Goal: Task Accomplishment & Management: Manage account settings

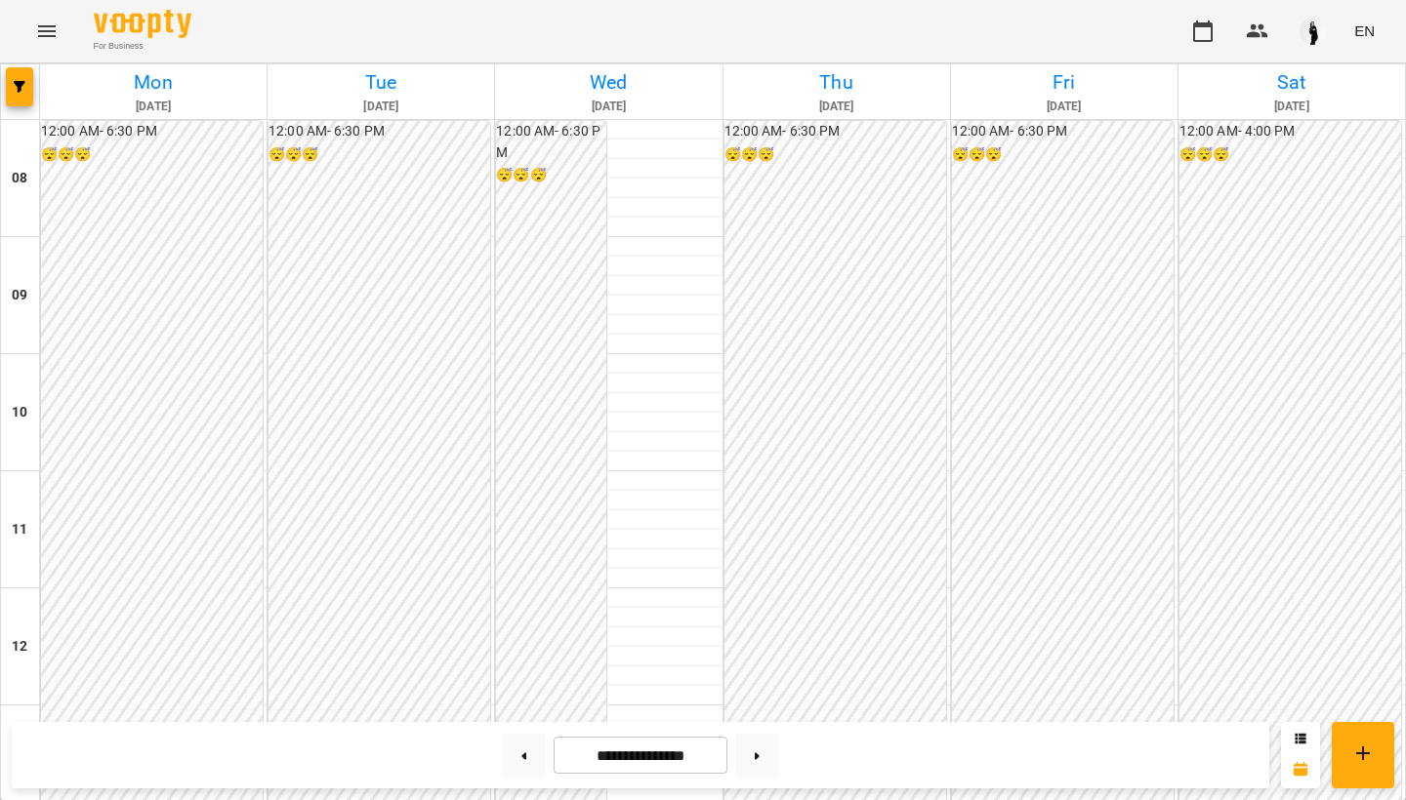
scroll to position [929, 0]
click at [758, 756] on button at bounding box center [757, 755] width 44 height 43
type input "**********"
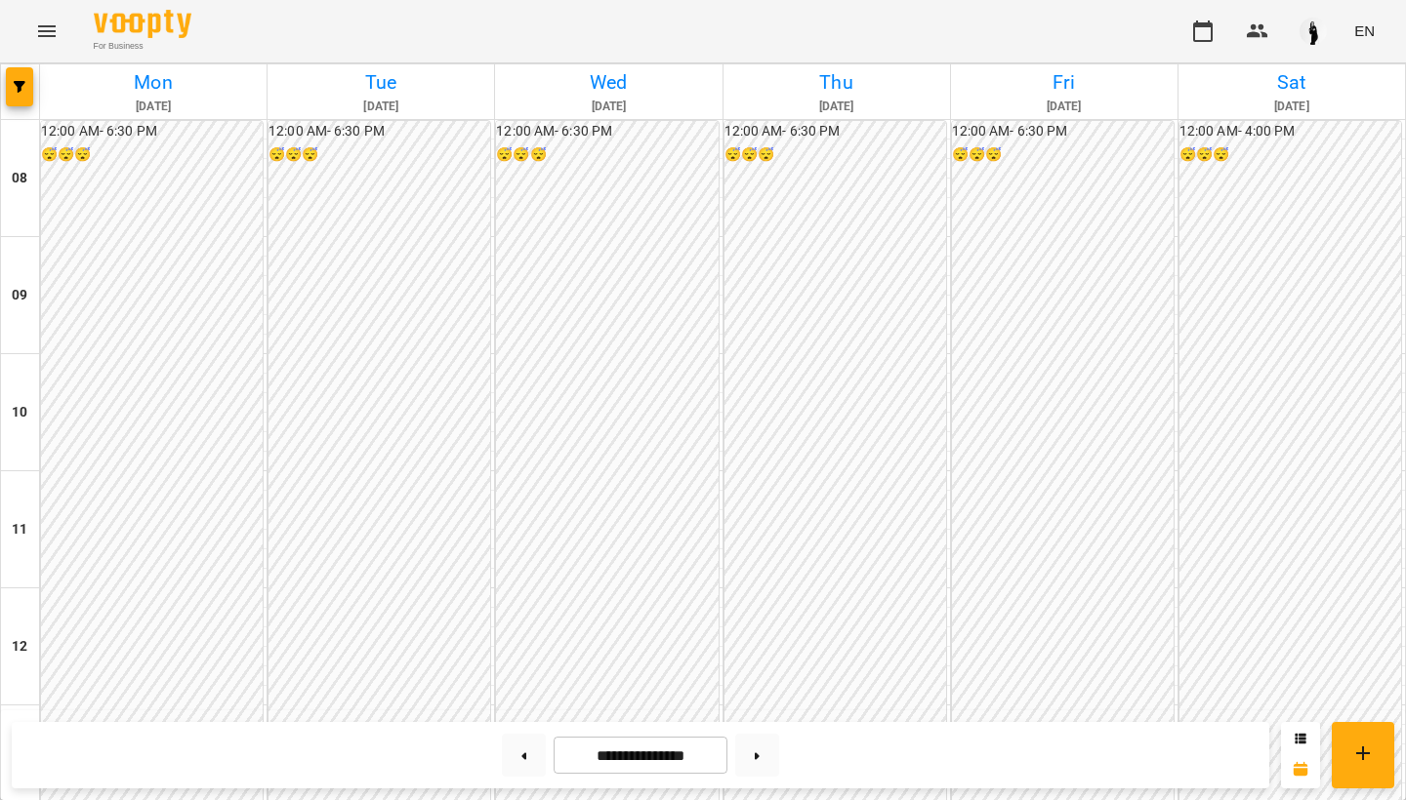
scroll to position [929, 0]
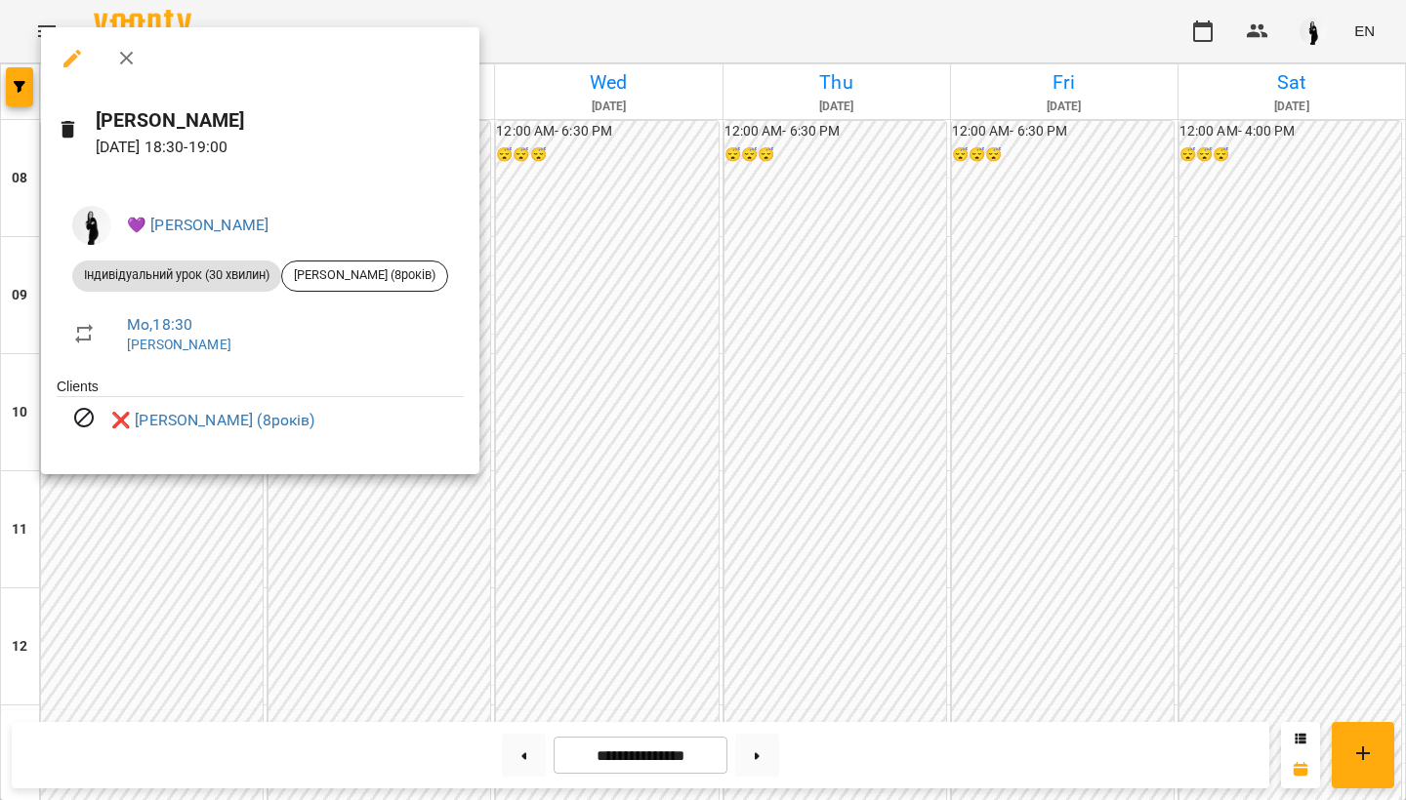
click at [206, 552] on div at bounding box center [703, 400] width 1406 height 800
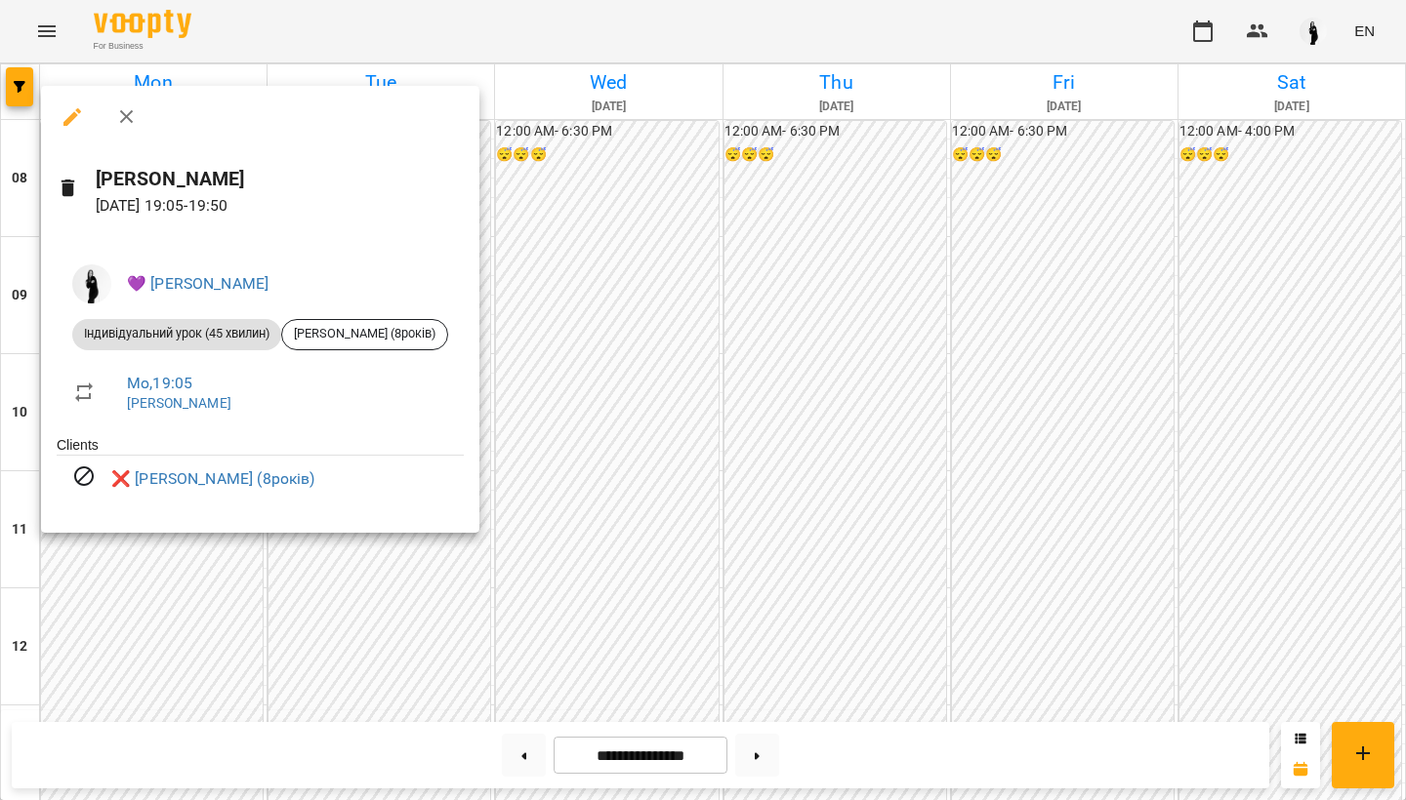
click at [234, 603] on div at bounding box center [703, 400] width 1406 height 800
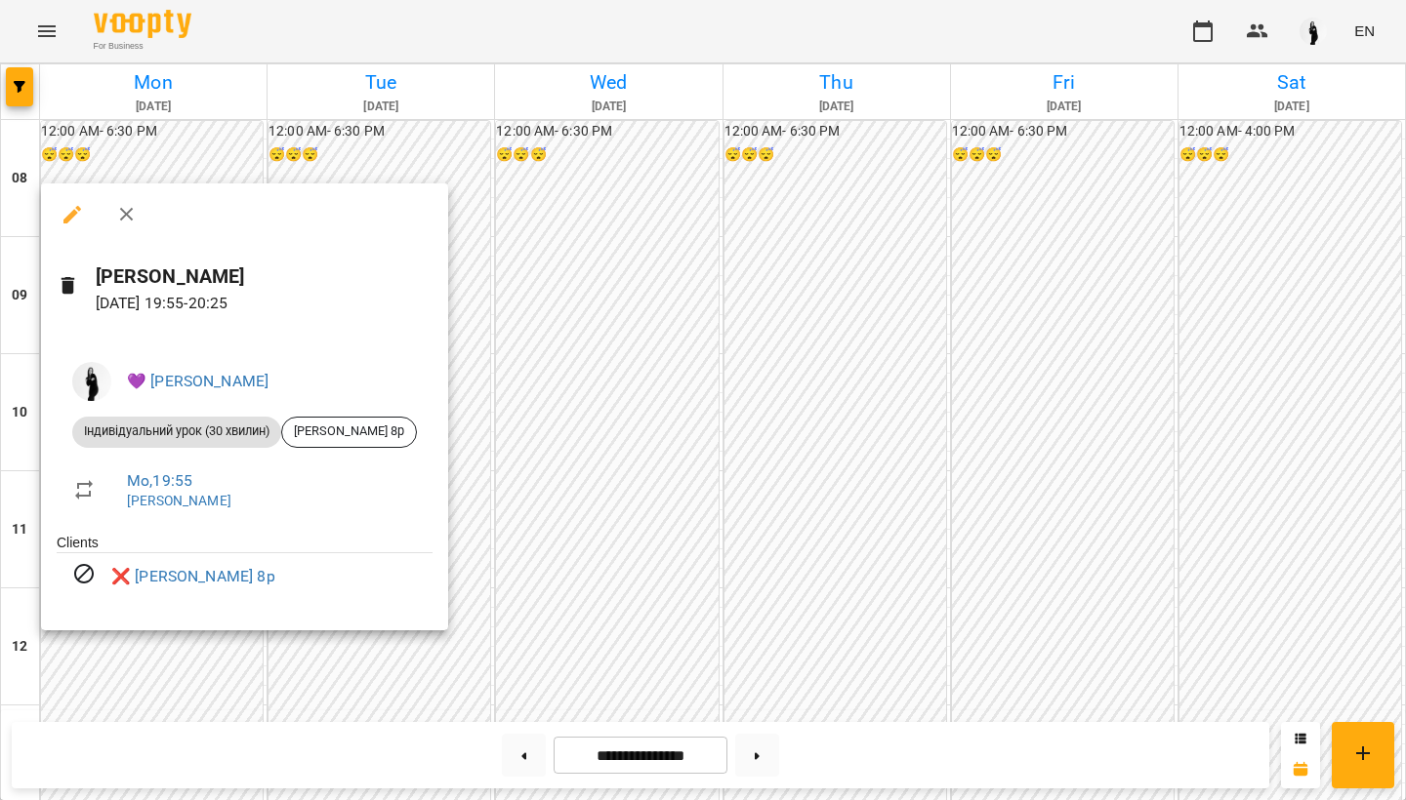
click at [175, 677] on div at bounding box center [703, 400] width 1406 height 800
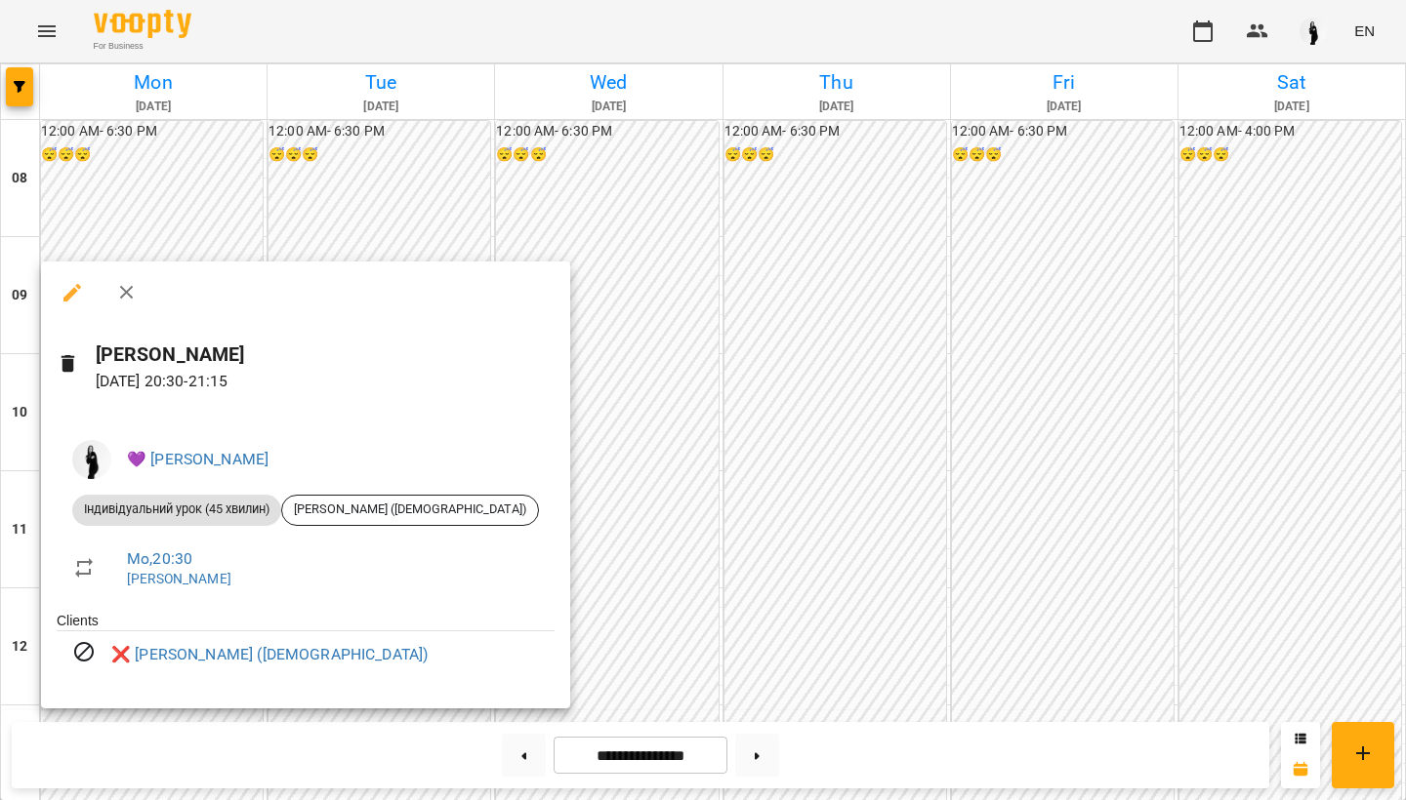
click at [1258, 160] on div at bounding box center [703, 400] width 1406 height 800
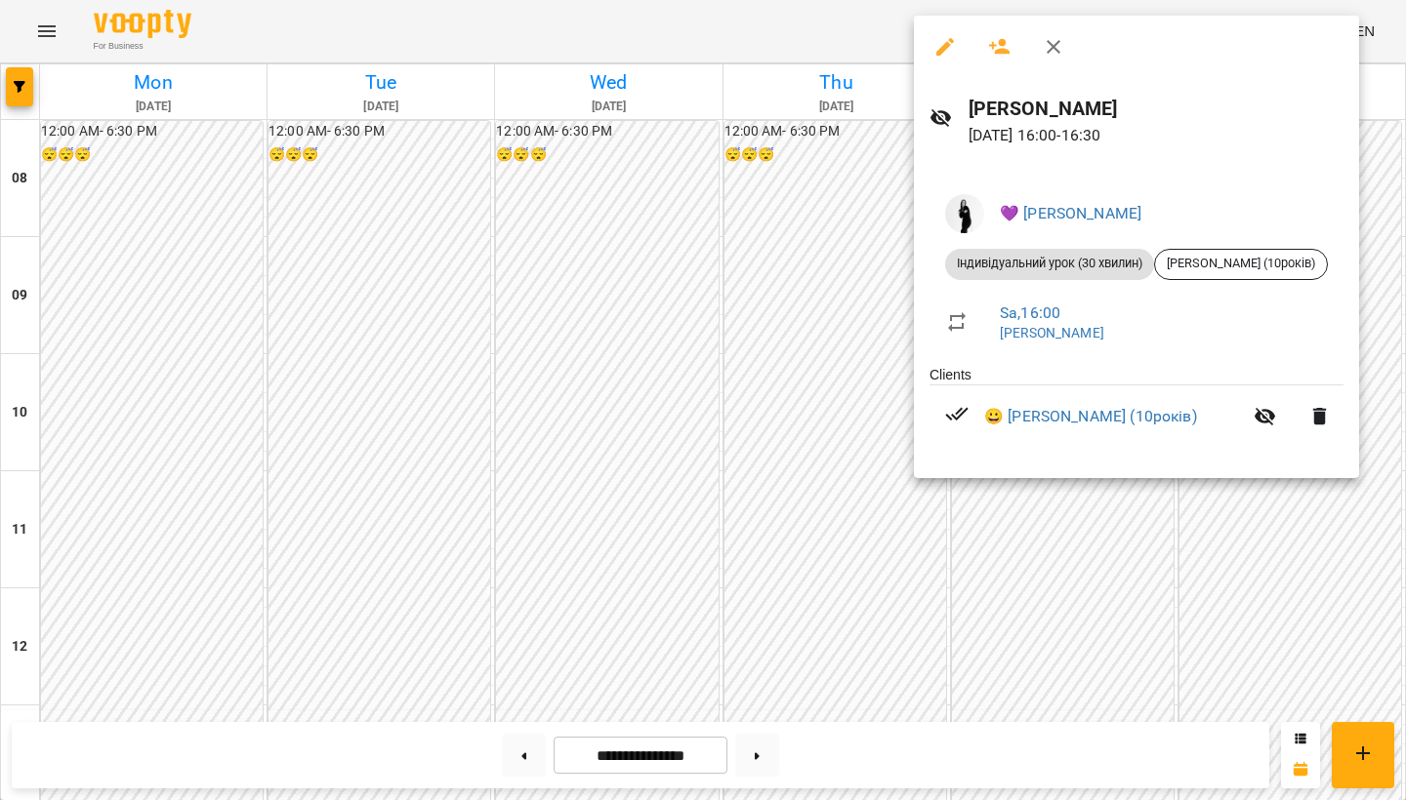
click at [357, 489] on div at bounding box center [703, 400] width 1406 height 800
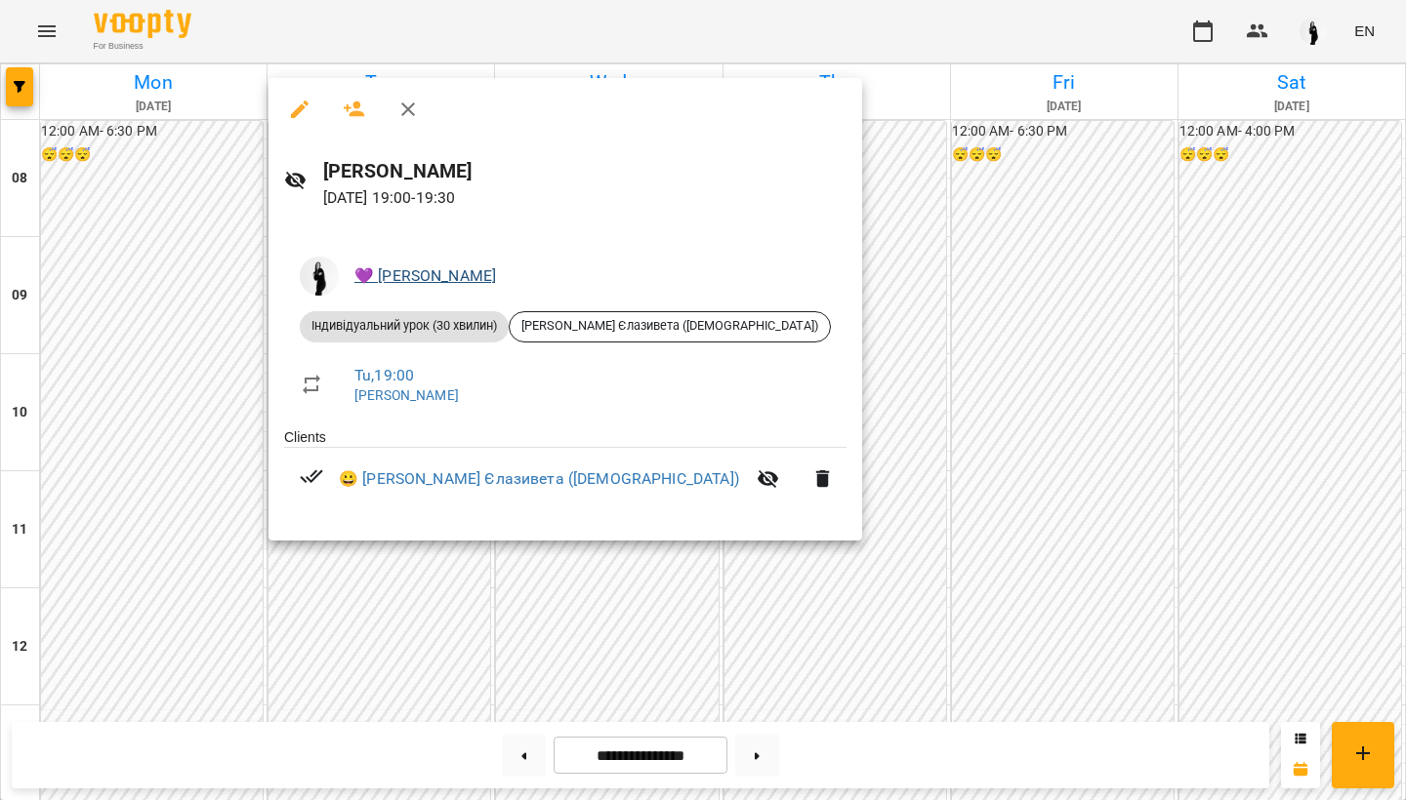
click at [365, 273] on link "💜 [PERSON_NAME]" at bounding box center [425, 276] width 142 height 19
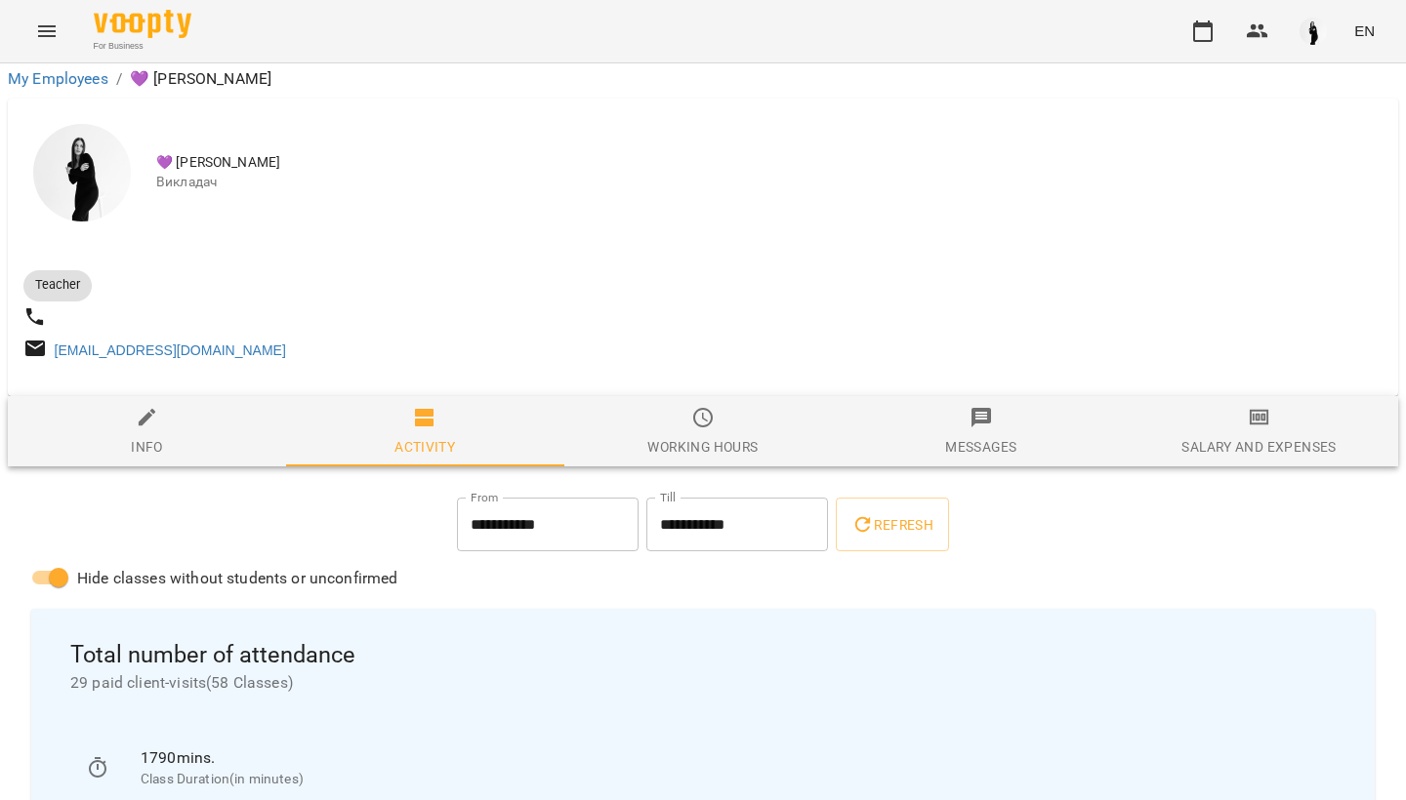
scroll to position [143, 0]
click at [161, 435] on div "Info" at bounding box center [147, 446] width 32 height 23
select select "**"
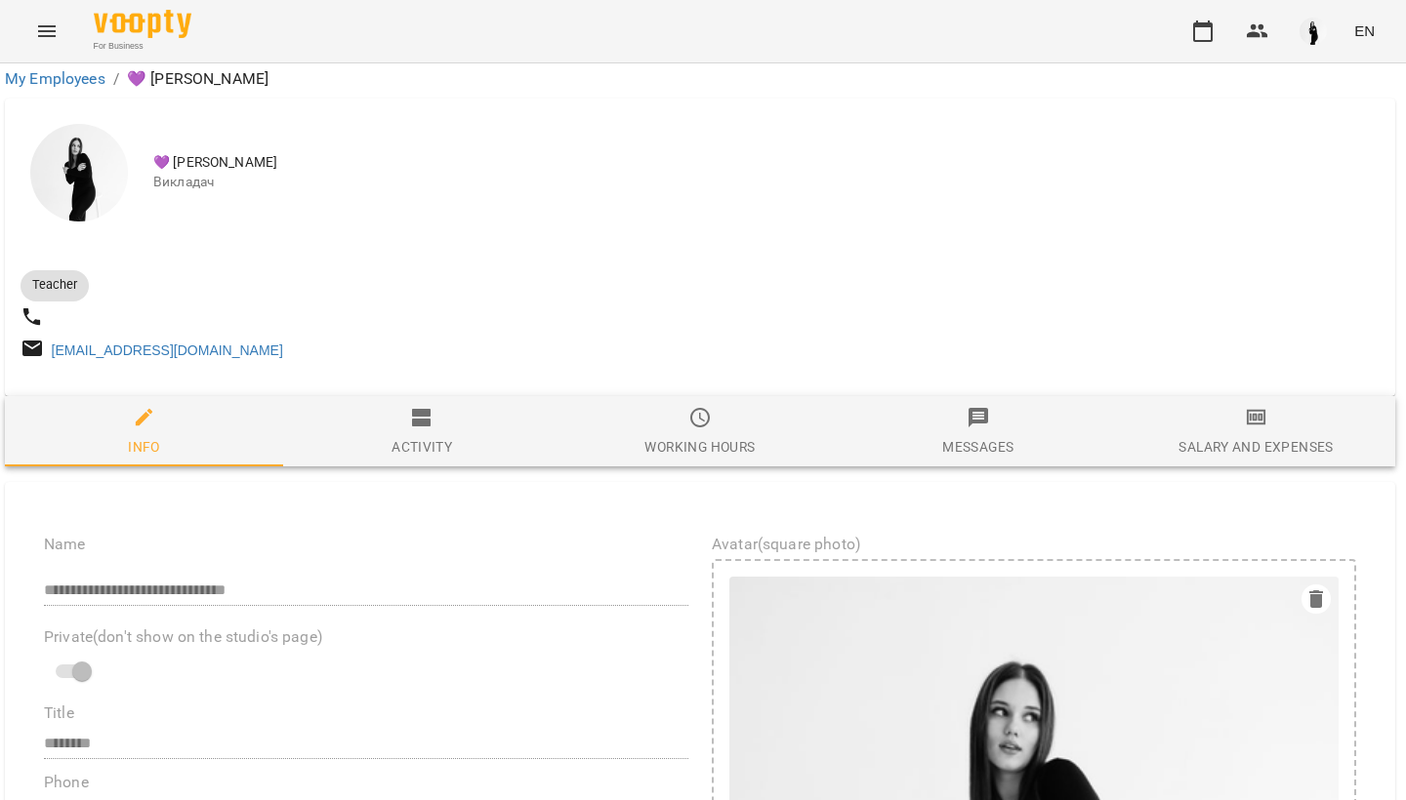
scroll to position [147, 3]
click at [691, 406] on icon "button" at bounding box center [699, 417] width 23 height 23
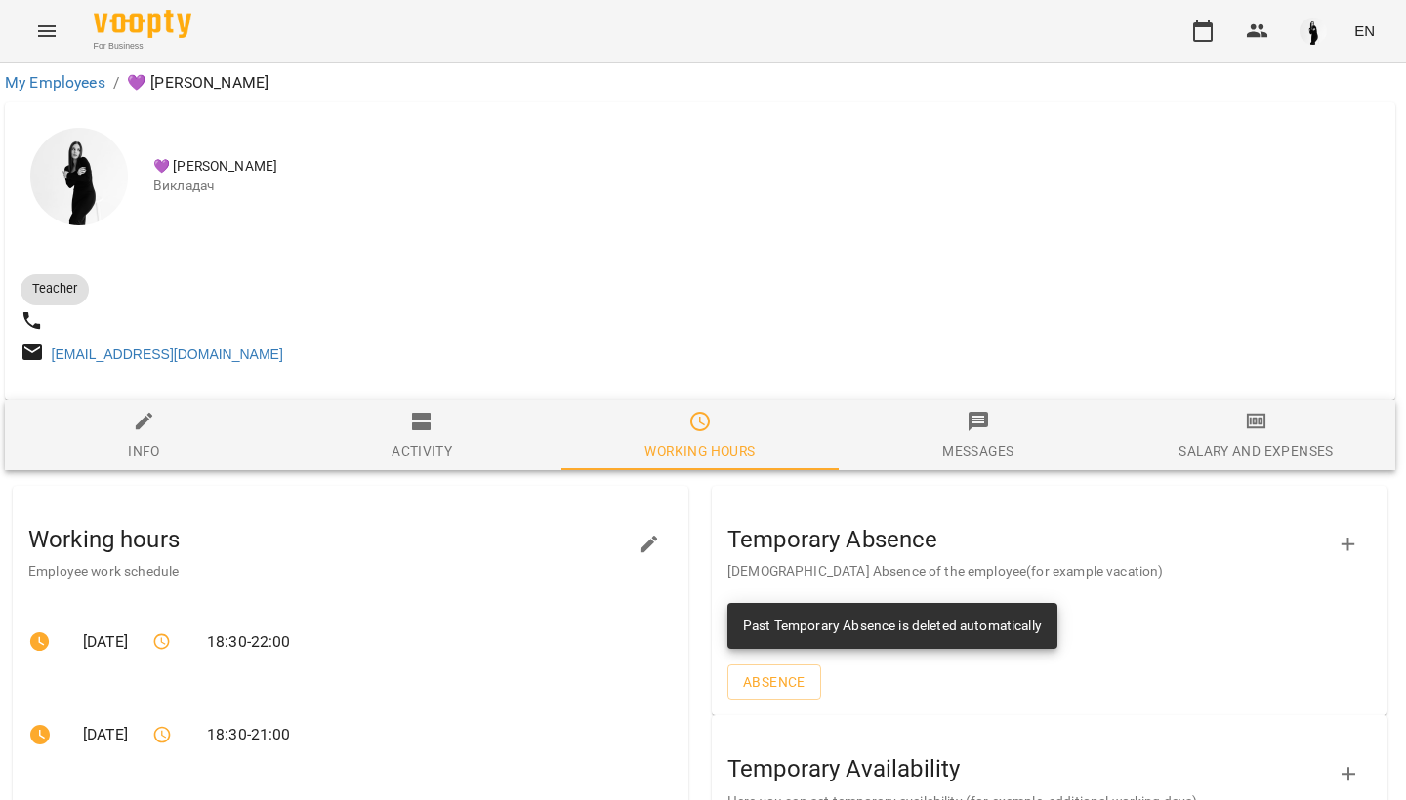
scroll to position [0, 3]
click at [169, 454] on span "Info" at bounding box center [144, 436] width 255 height 53
select select "**"
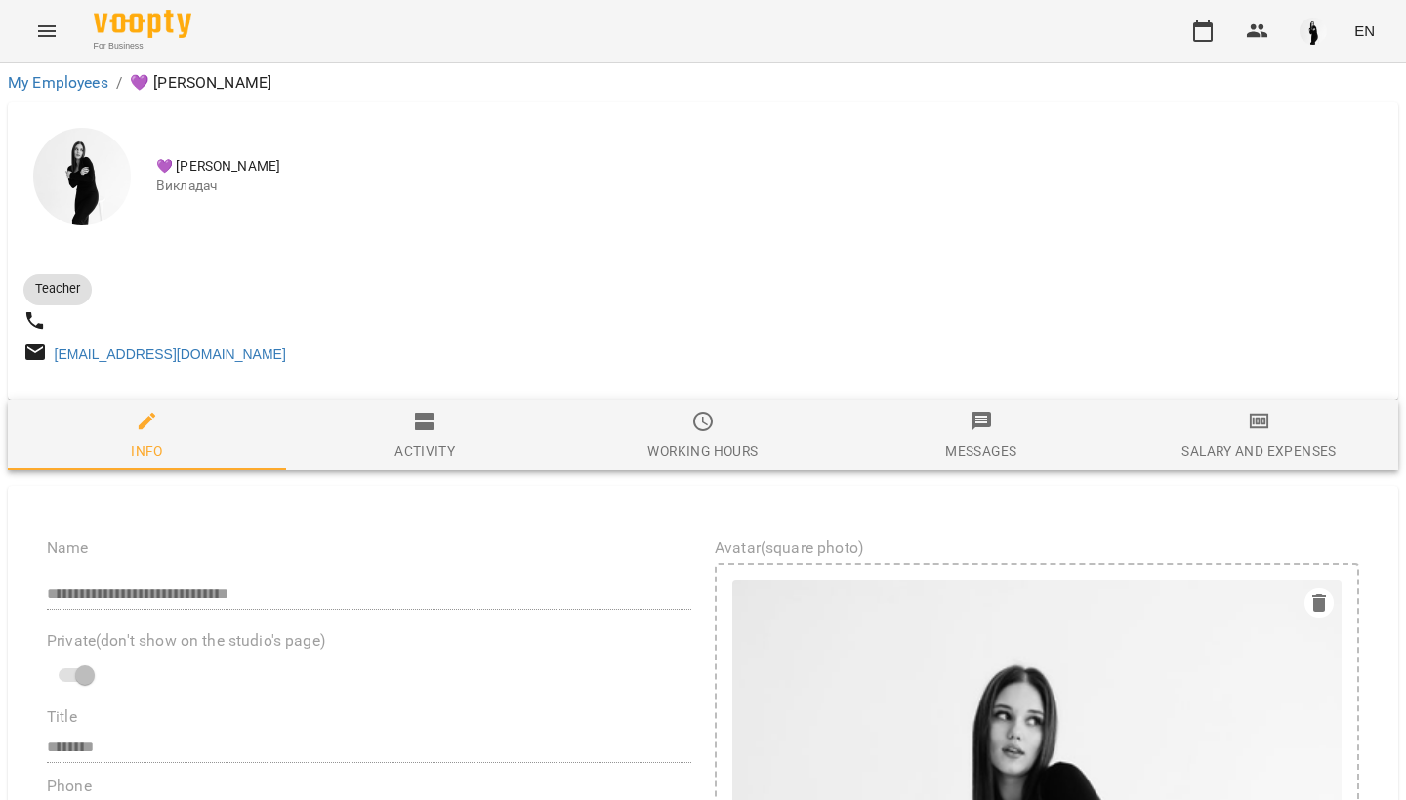
scroll to position [0, 0]
click at [422, 431] on icon "button" at bounding box center [424, 421] width 23 height 23
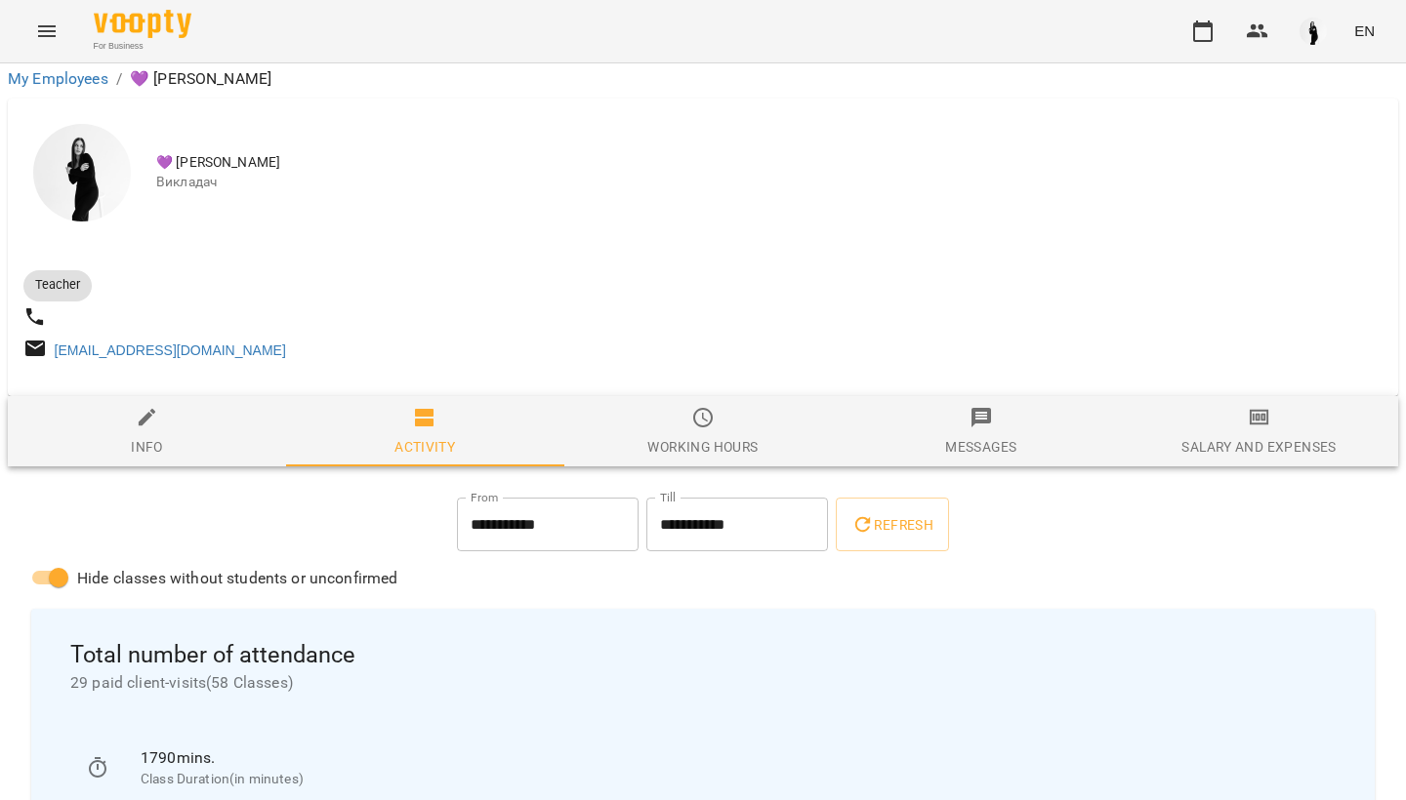
scroll to position [161, 0]
click at [695, 435] on div "Working hours" at bounding box center [702, 446] width 110 height 23
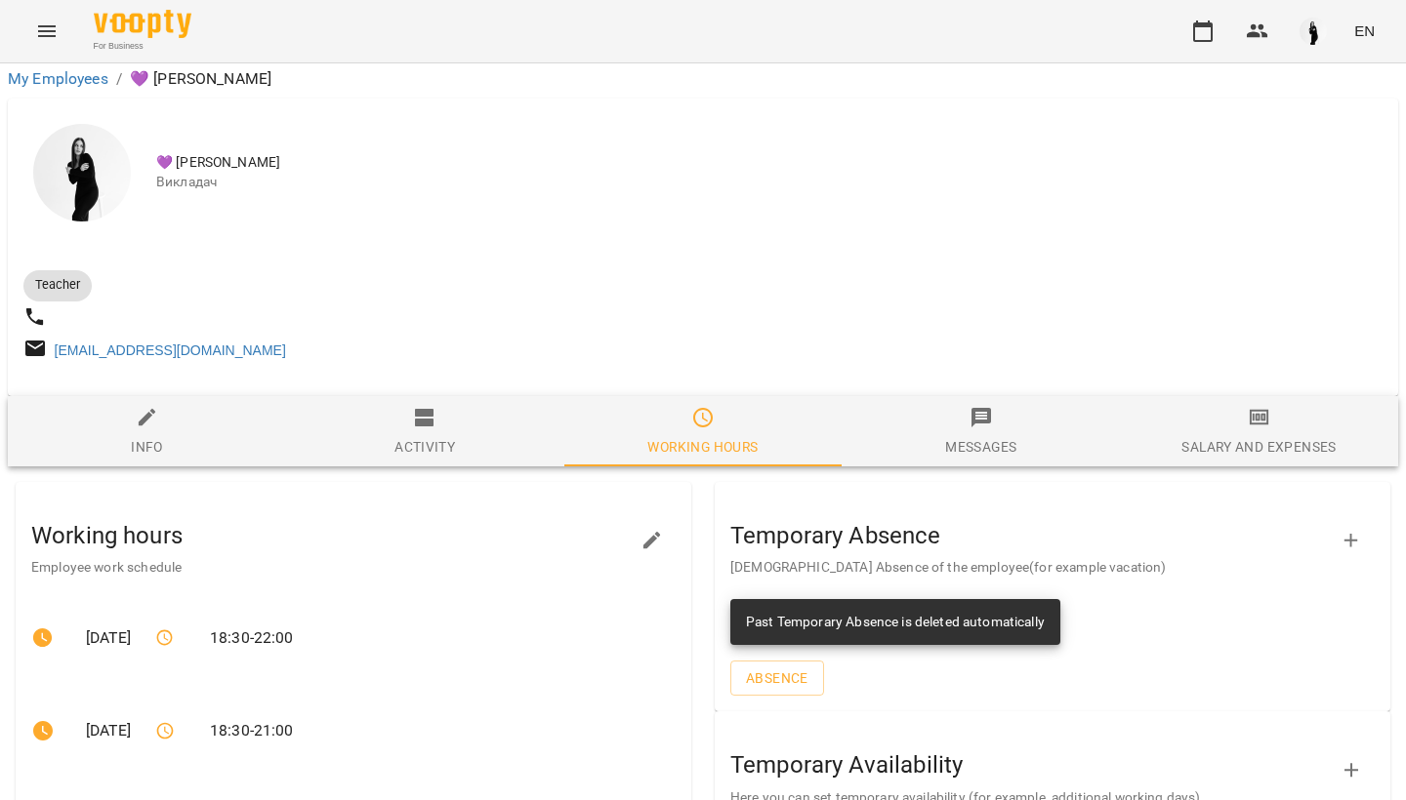
click at [966, 435] on div "Messages" at bounding box center [980, 446] width 71 height 23
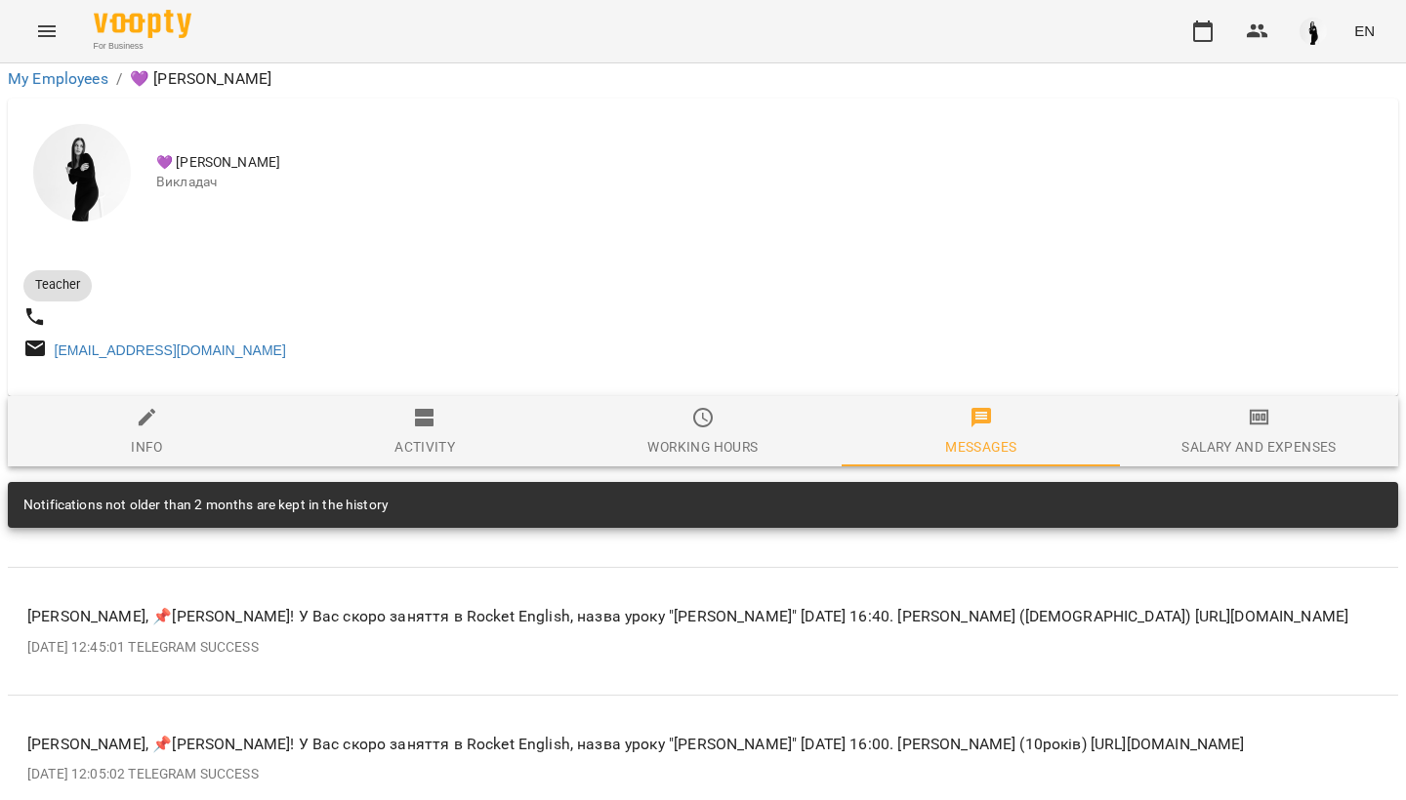
click at [1244, 406] on span "Salary and Expenses" at bounding box center [1258, 432] width 255 height 53
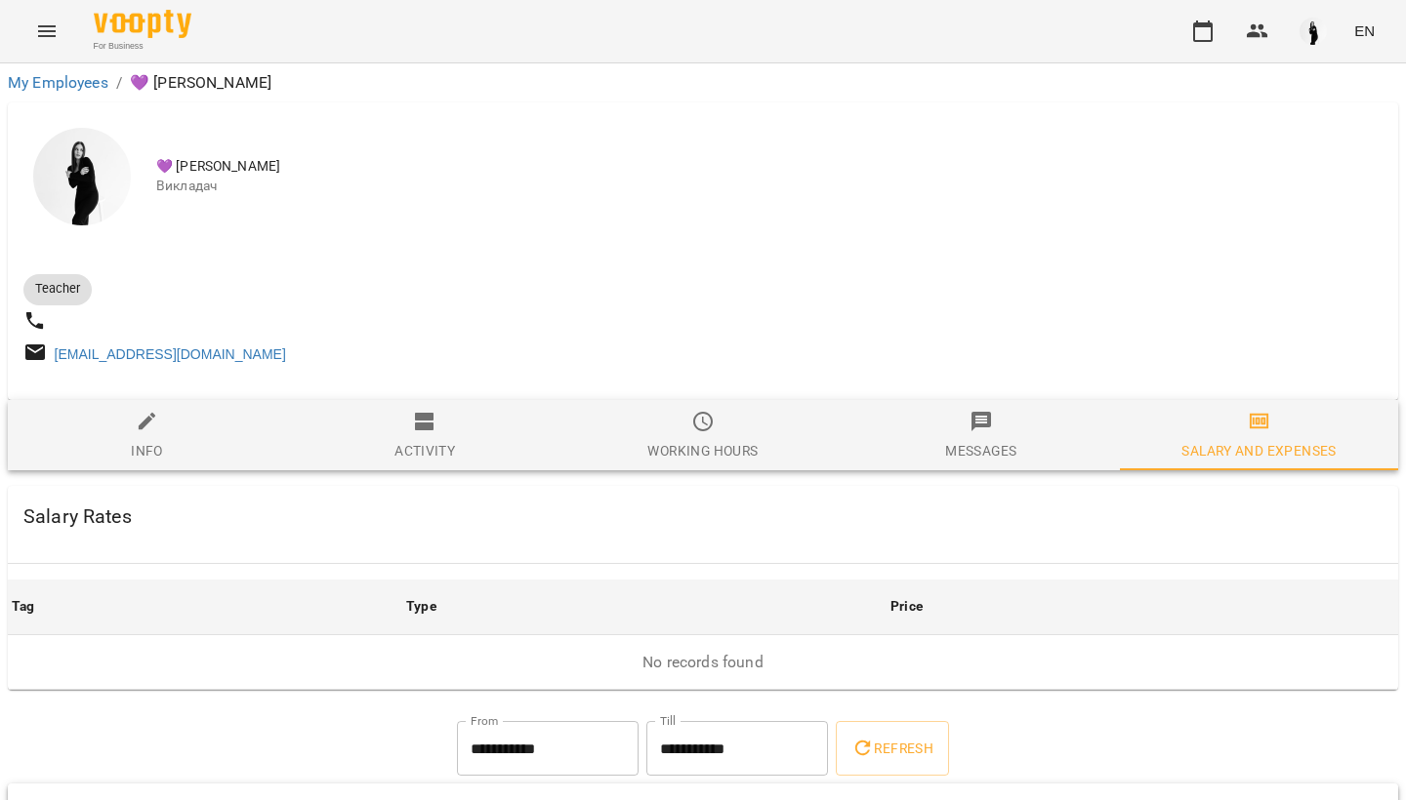
scroll to position [0, 0]
click at [103, 175] on img at bounding box center [82, 177] width 98 height 98
click at [76, 162] on img at bounding box center [82, 177] width 98 height 98
click at [28, 319] on icon at bounding box center [35, 321] width 18 height 18
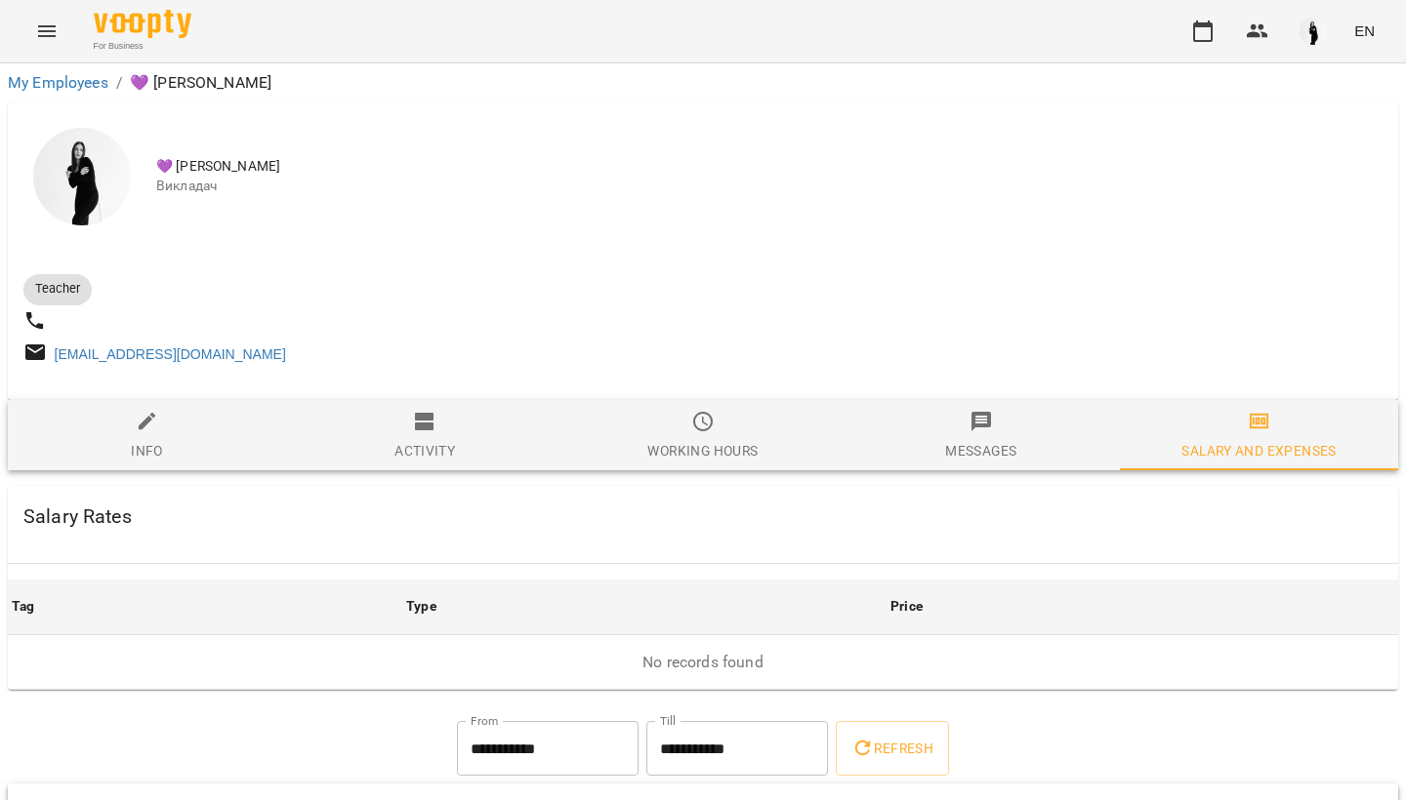
click at [107, 427] on span "Info" at bounding box center [147, 436] width 255 height 53
select select "**"
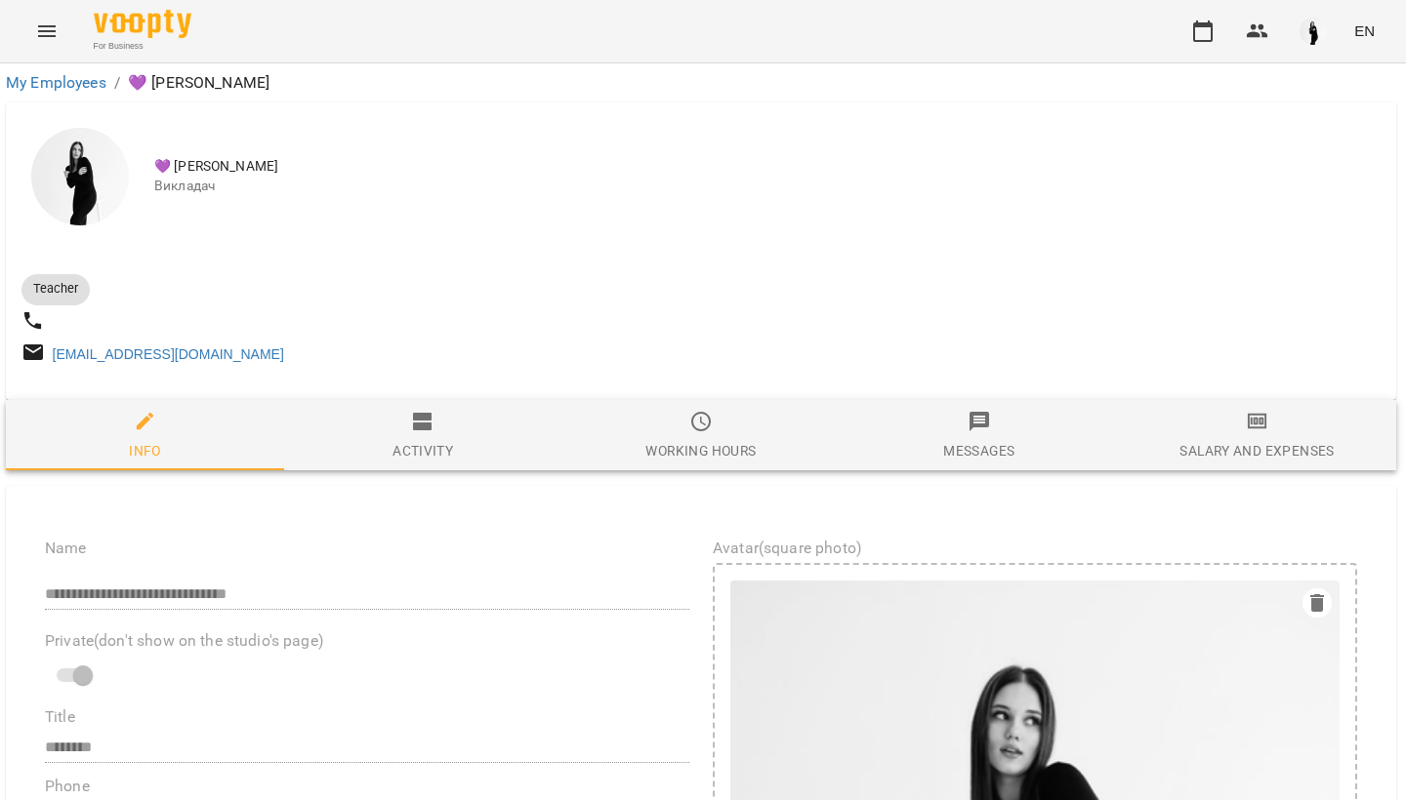
scroll to position [0, 2]
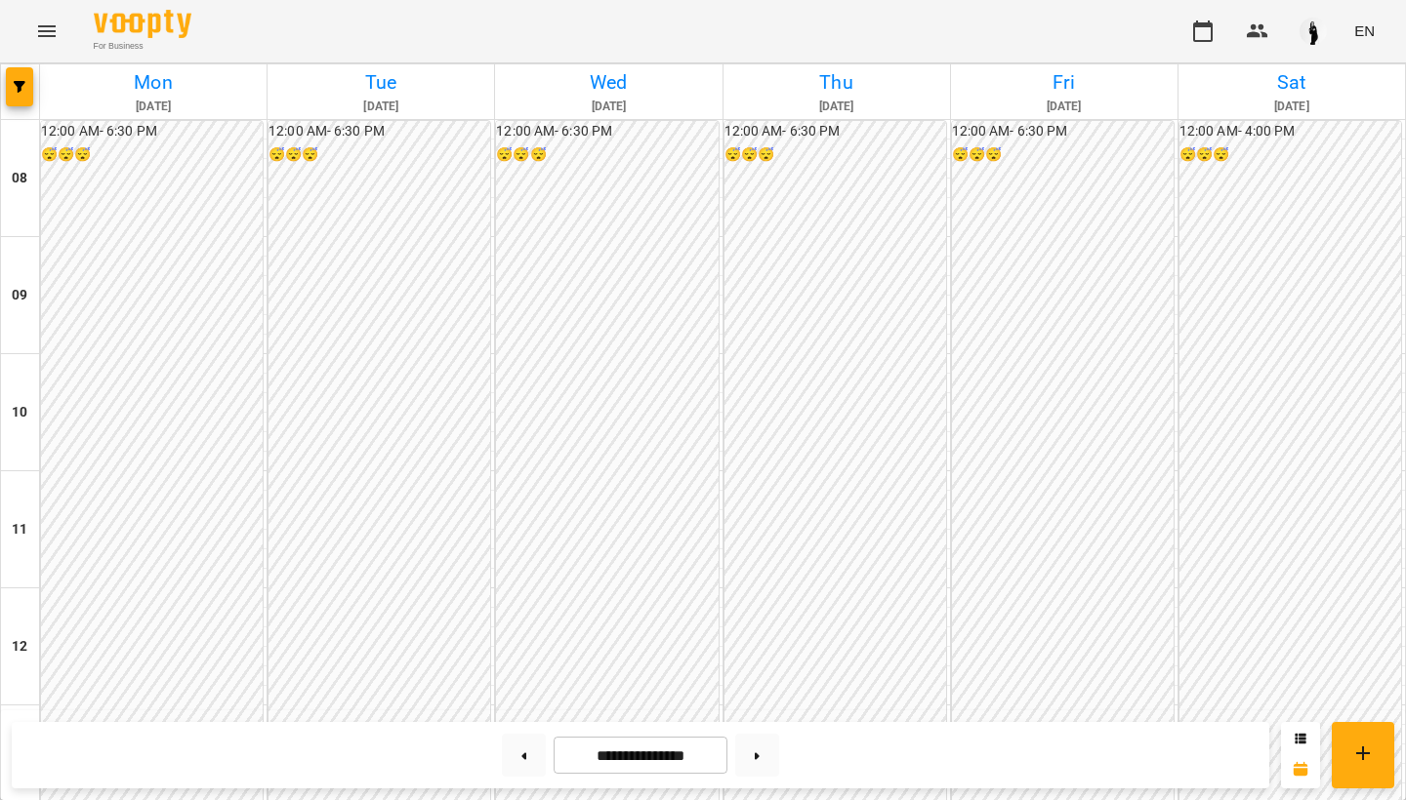
scroll to position [929, 0]
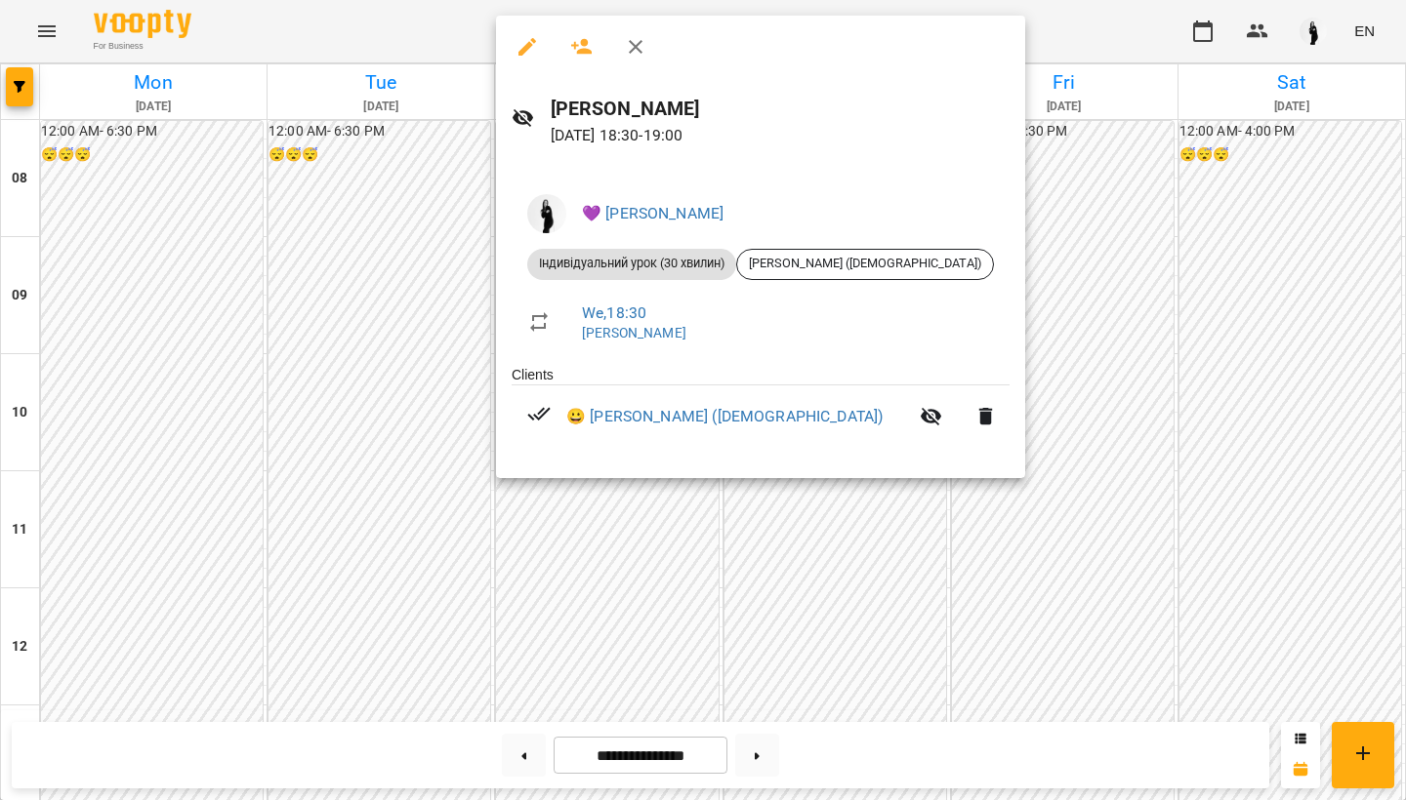
click at [399, 439] on div at bounding box center [703, 400] width 1406 height 800
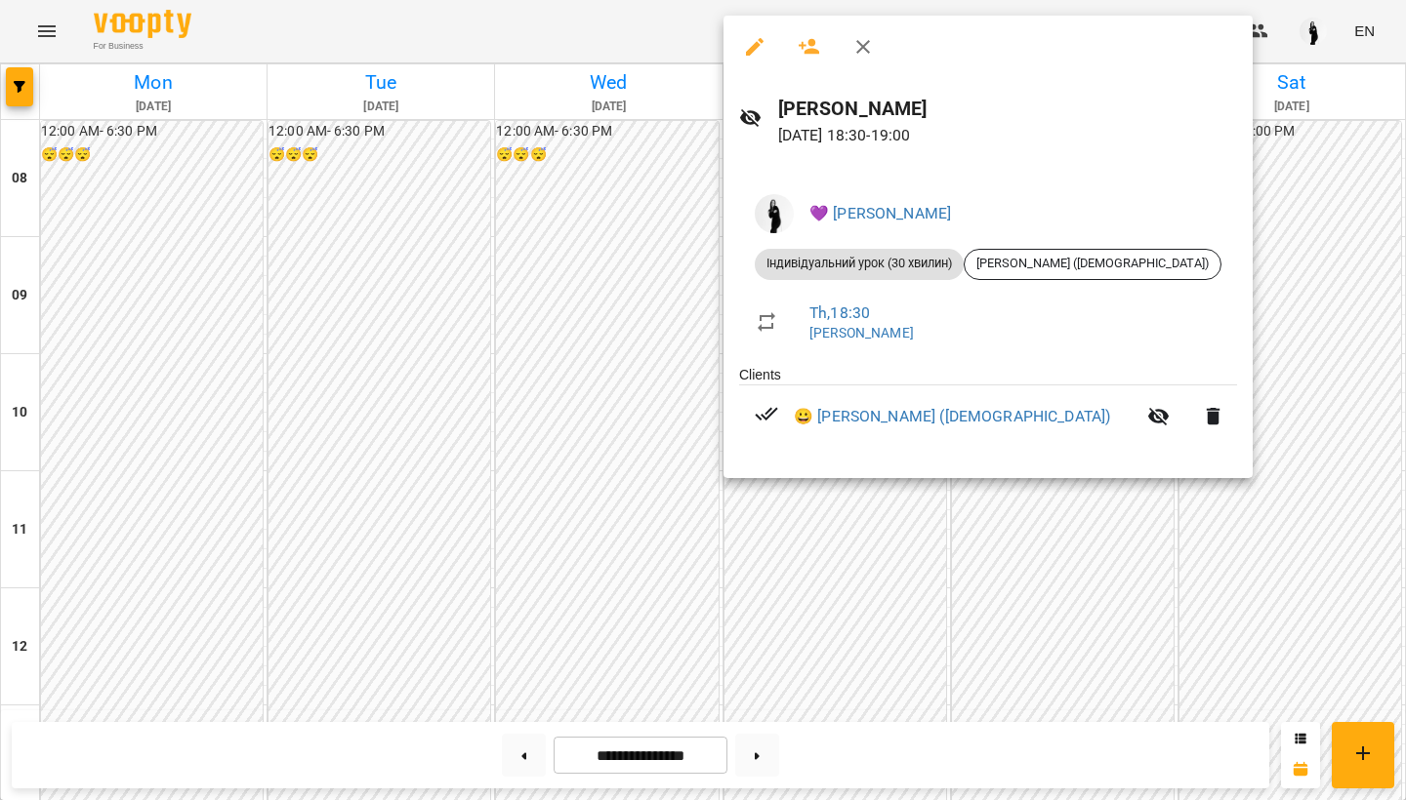
click at [559, 364] on div at bounding box center [703, 400] width 1406 height 800
